Goal: Task Accomplishment & Management: Manage account settings

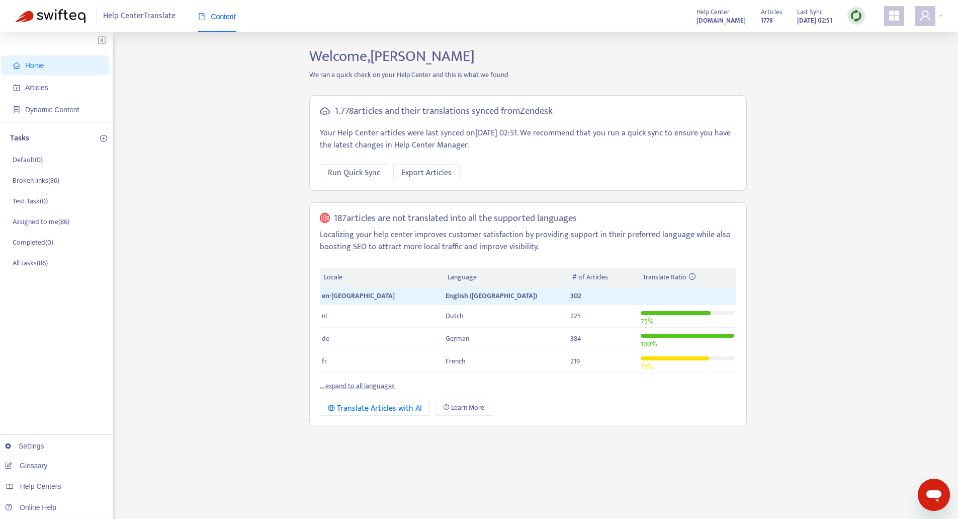
click at [223, 180] on div "Home Articles Dynamic Content Tasks Default ( 0 ) Broken links ( 86 ) Test-Task…" at bounding box center [479, 341] width 928 height 588
click at [919, 14] on icon "user" at bounding box center [925, 16] width 12 height 12
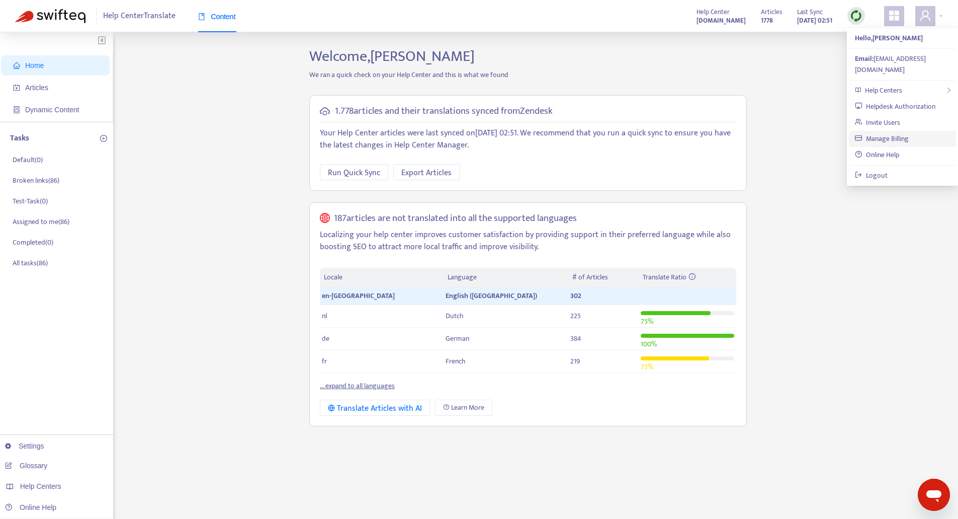
click at [909, 133] on link "Manage Billing" at bounding box center [882, 139] width 54 height 12
